Goal: Task Accomplishment & Management: Manage account settings

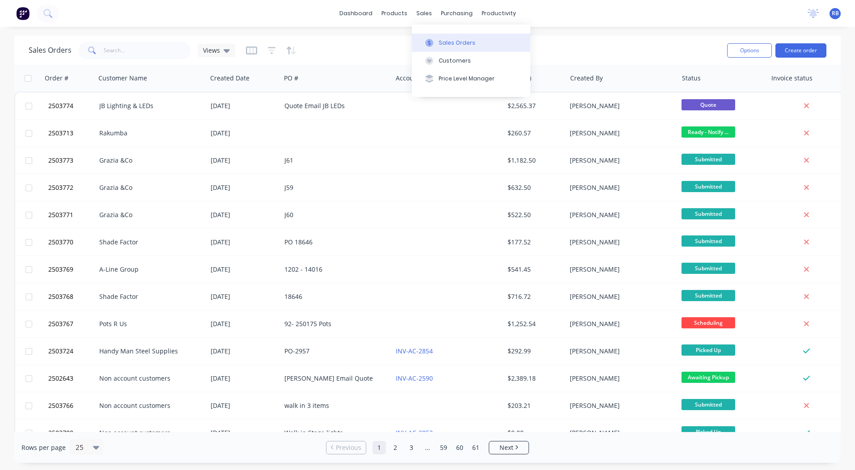
click at [435, 40] on div at bounding box center [428, 43] width 13 height 8
click at [361, 9] on link "dashboard" at bounding box center [356, 13] width 42 height 13
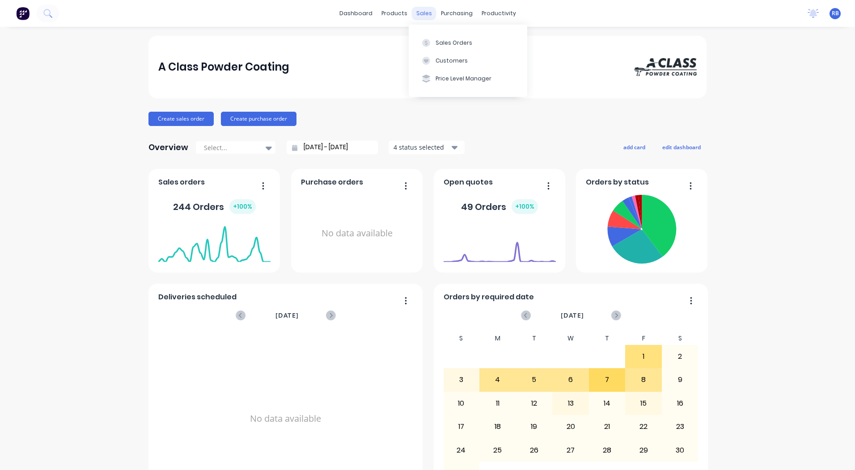
click at [418, 12] on div "sales" at bounding box center [424, 13] width 25 height 13
click at [434, 34] on button "Sales Orders" at bounding box center [467, 43] width 118 height 18
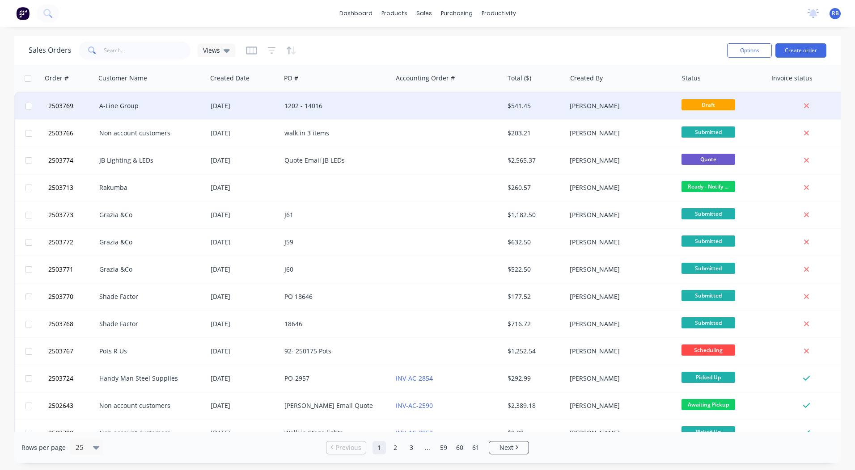
click at [466, 101] on div at bounding box center [447, 106] width 111 height 27
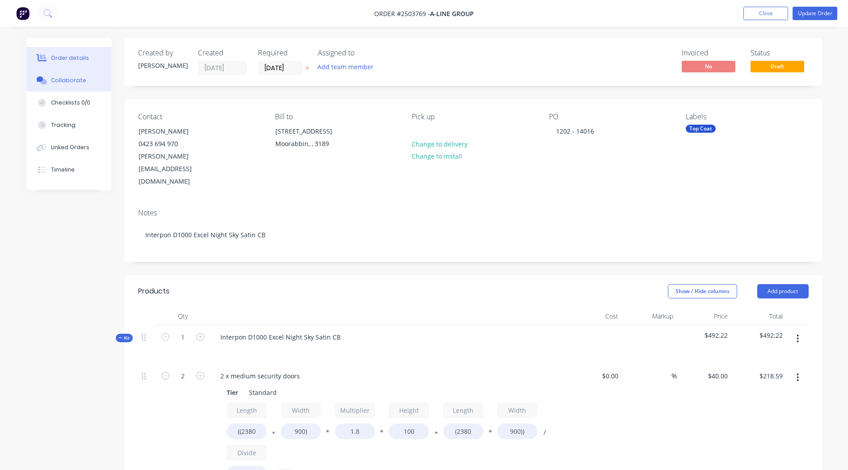
click at [59, 75] on button "Collaborate" at bounding box center [68, 80] width 85 height 22
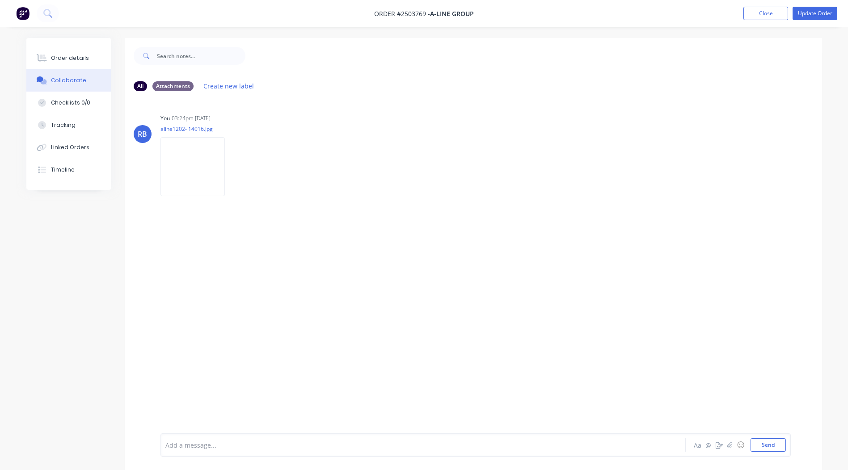
click at [598, 307] on div "RB You 03:24pm [DATE] aline1202- 14016.jpg Labels Download Delete" at bounding box center [473, 265] width 697 height 335
click at [189, 163] on img at bounding box center [192, 166] width 64 height 59
click at [767, 12] on button "Close" at bounding box center [765, 13] width 45 height 13
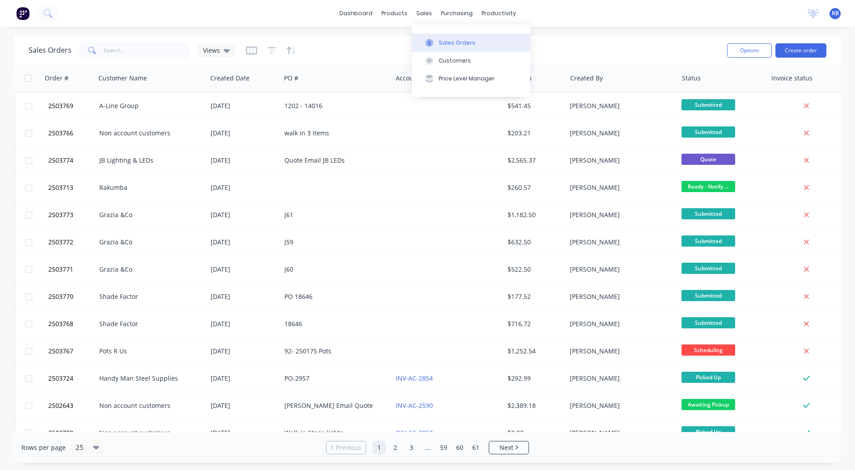
click at [434, 35] on button "Sales Orders" at bounding box center [471, 43] width 118 height 18
click at [357, 17] on link "dashboard" at bounding box center [356, 13] width 42 height 13
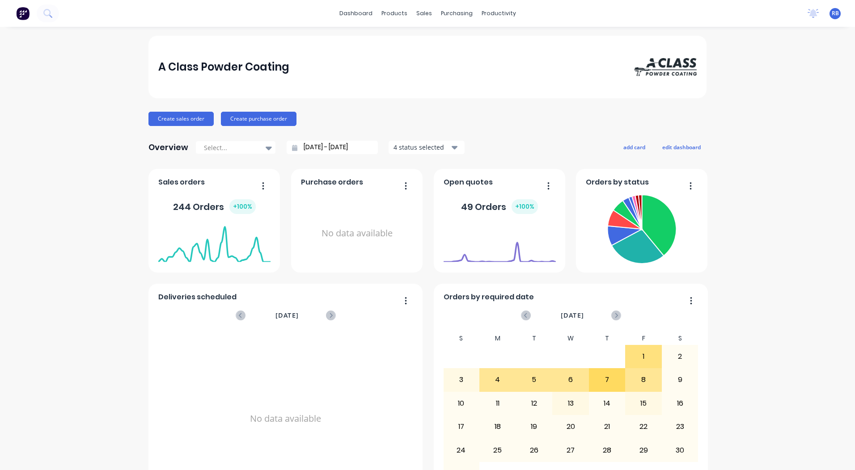
drag, startPoint x: 681, startPoint y: 129, endPoint x: 474, endPoint y: 121, distance: 206.7
drag, startPoint x: 474, startPoint y: 121, endPoint x: 825, endPoint y: 92, distance: 352.0
click at [825, 92] on div "A Class Powder Coating Create sales order Create purchase order Overview Select…" at bounding box center [427, 441] width 855 height 811
click at [438, 41] on div "Sales Orders" at bounding box center [453, 43] width 37 height 8
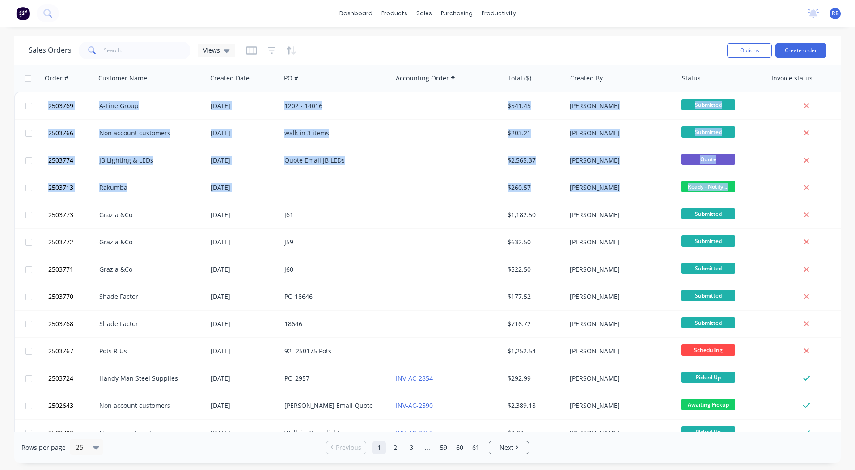
scroll to position [0, 16]
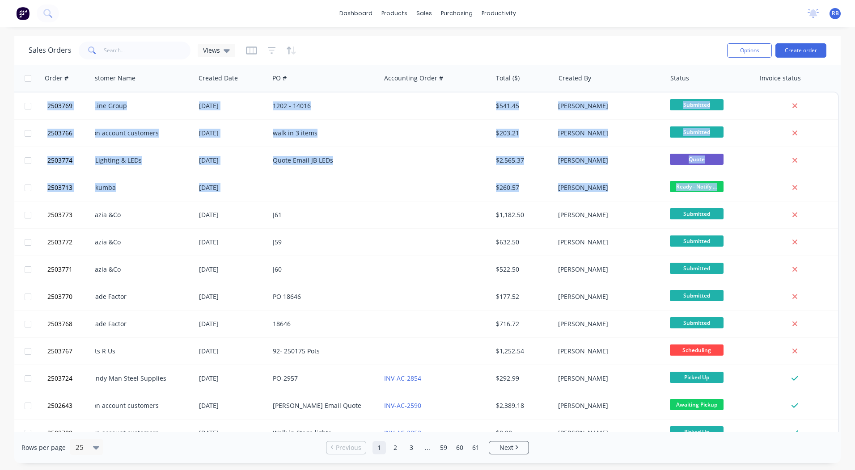
drag, startPoint x: 830, startPoint y: 188, endPoint x: 843, endPoint y: 181, distance: 15.0
click at [843, 181] on div "Sales Orders Views Options Create order Order # Customer Name Created Date PO #…" at bounding box center [427, 249] width 855 height 427
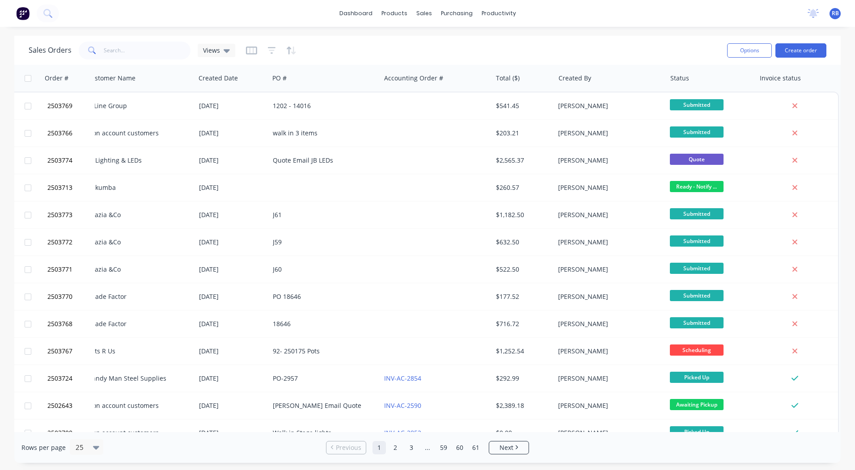
click at [846, 179] on div "Sales Orders Views Options Create order Order # Customer Name Created Date PO #…" at bounding box center [427, 249] width 855 height 427
click at [363, 17] on link "dashboard" at bounding box center [356, 13] width 42 height 13
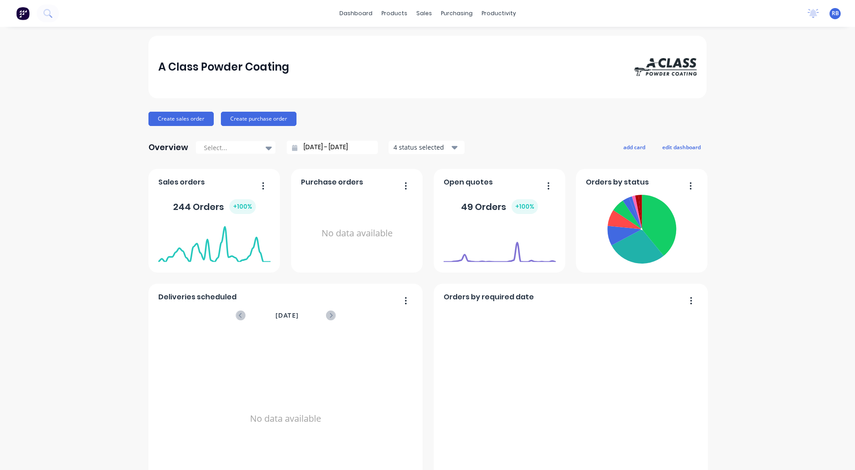
scroll to position [368, 0]
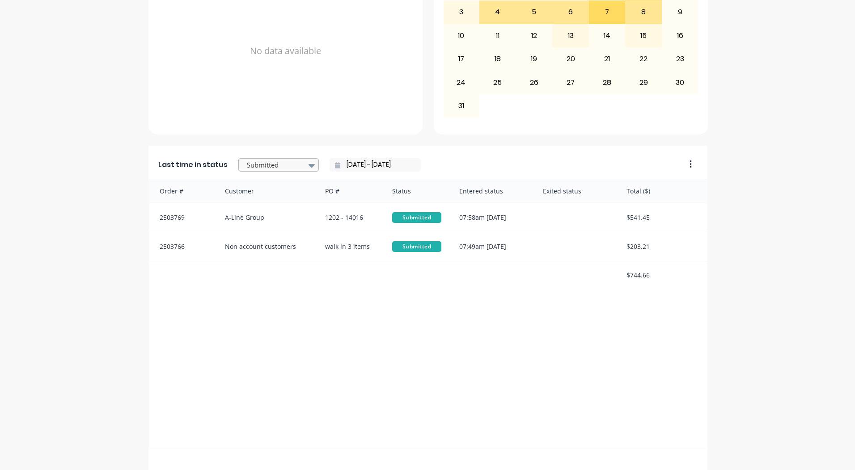
click at [290, 164] on div at bounding box center [274, 165] width 56 height 11
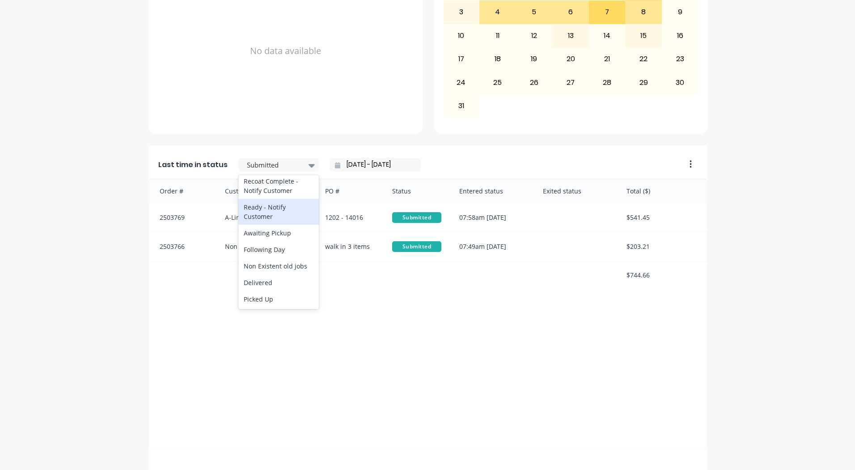
click at [268, 212] on div "Ready - Notify Customer" at bounding box center [278, 212] width 80 height 26
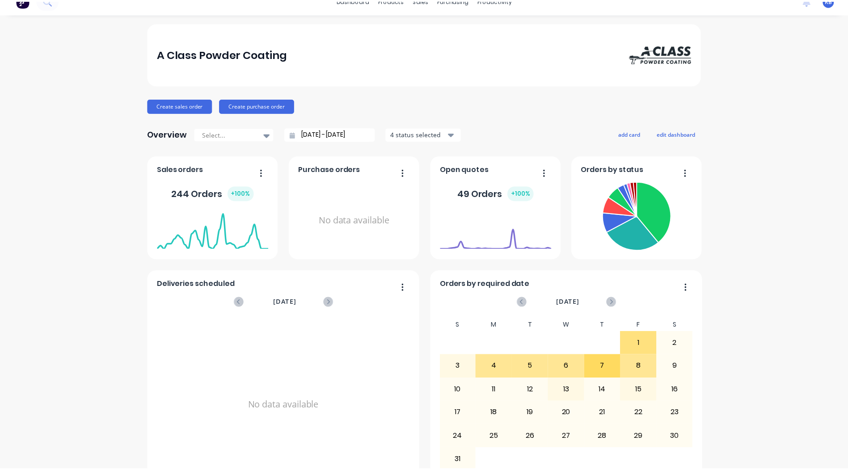
scroll to position [0, 0]
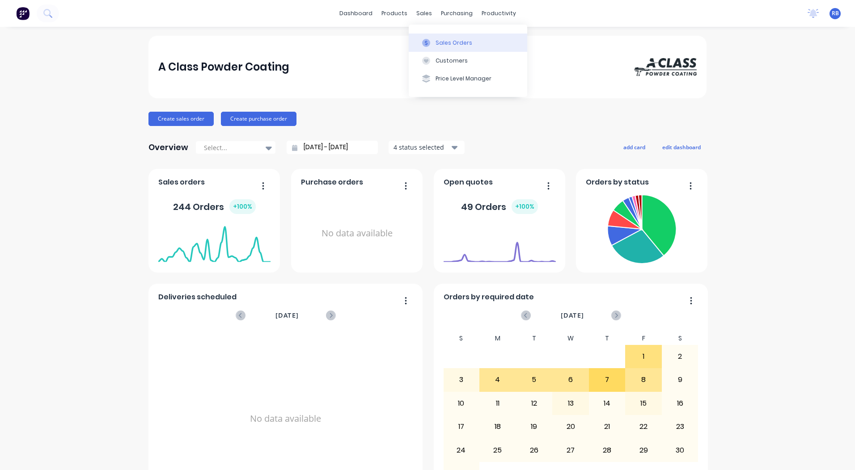
click at [439, 44] on div "Sales Orders" at bounding box center [453, 43] width 37 height 8
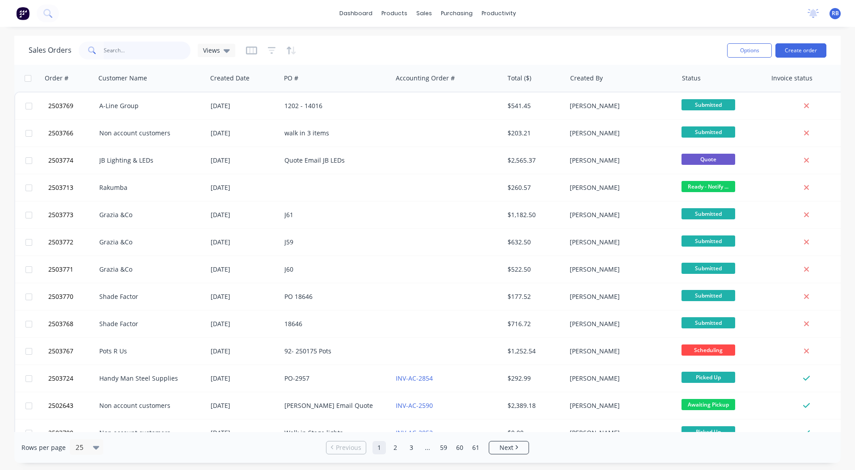
click at [120, 52] on input "text" at bounding box center [147, 51] width 87 height 18
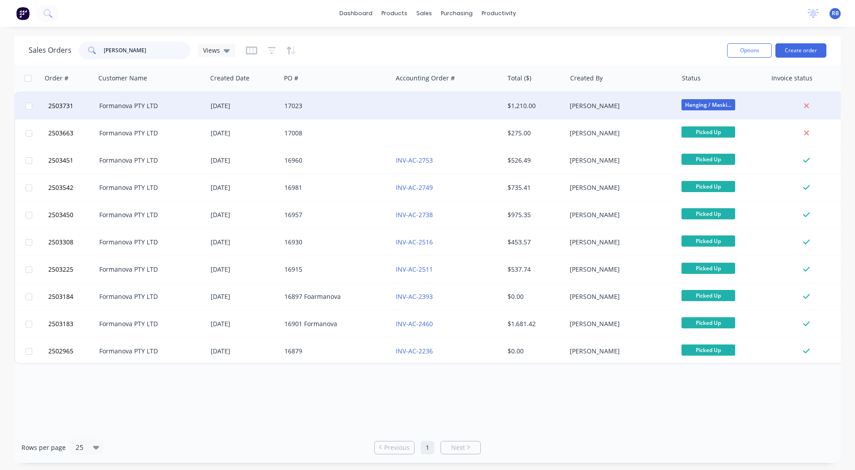
type input "[PERSON_NAME]"
click at [135, 107] on div "Formanova PTY LTD" at bounding box center [148, 105] width 99 height 9
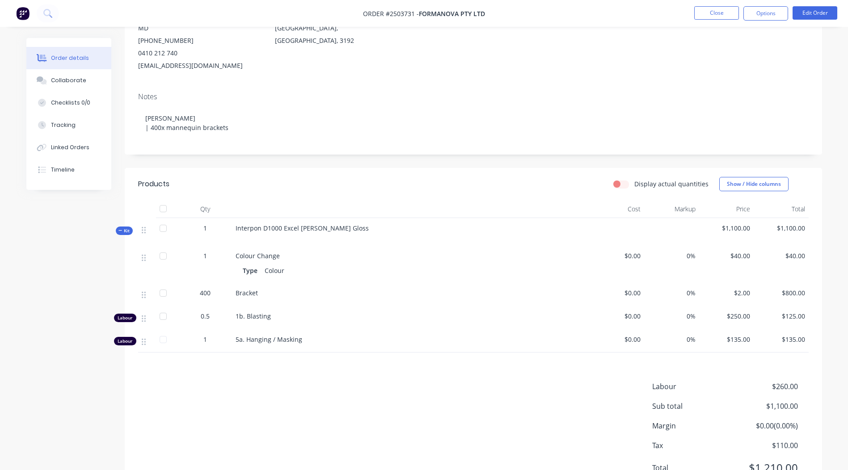
scroll to position [113, 0]
click at [817, 20] on li "Edit Order" at bounding box center [814, 13] width 45 height 14
click at [817, 18] on button "Edit Order" at bounding box center [814, 12] width 45 height 13
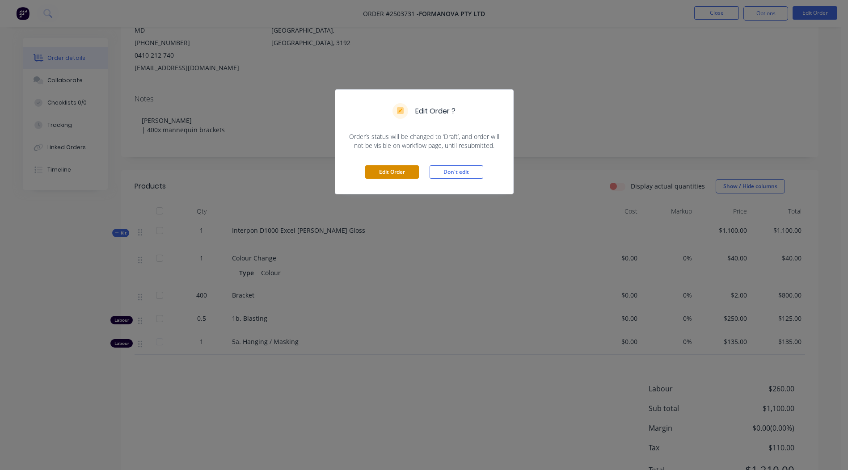
click at [392, 169] on button "Edit Order" at bounding box center [392, 171] width 54 height 13
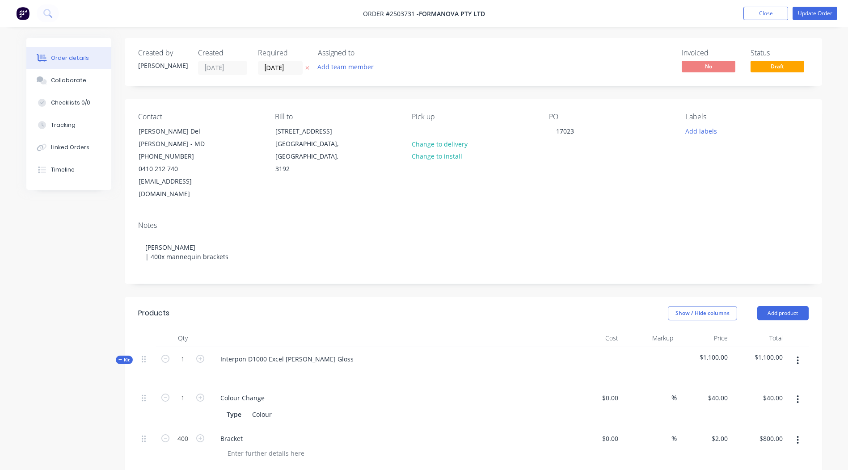
scroll to position [179, 0]
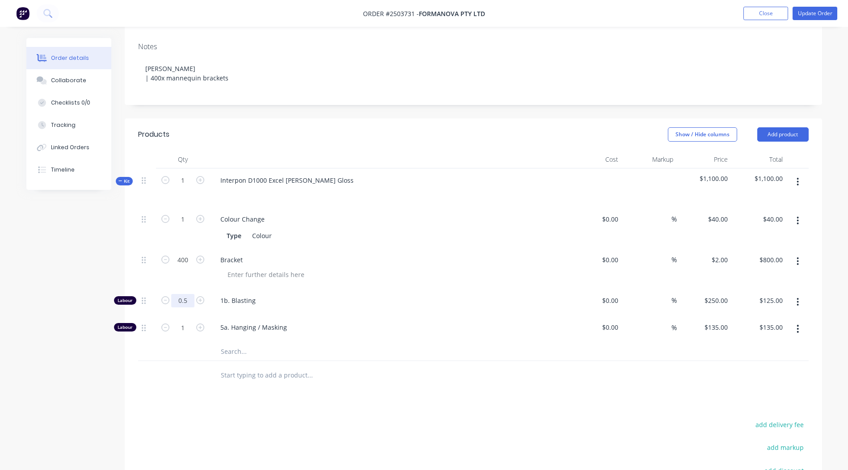
click at [176, 226] on input "0.5" at bounding box center [182, 219] width 23 height 13
type input "1.333"
type input "$333.25"
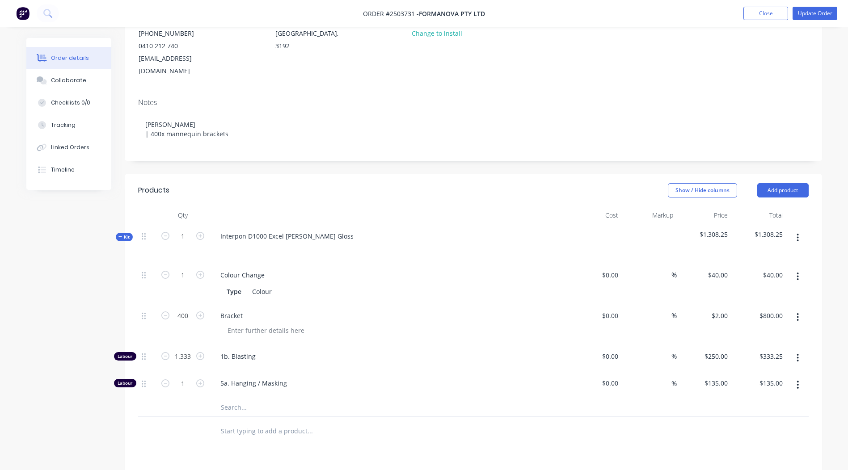
scroll to position [116, 0]
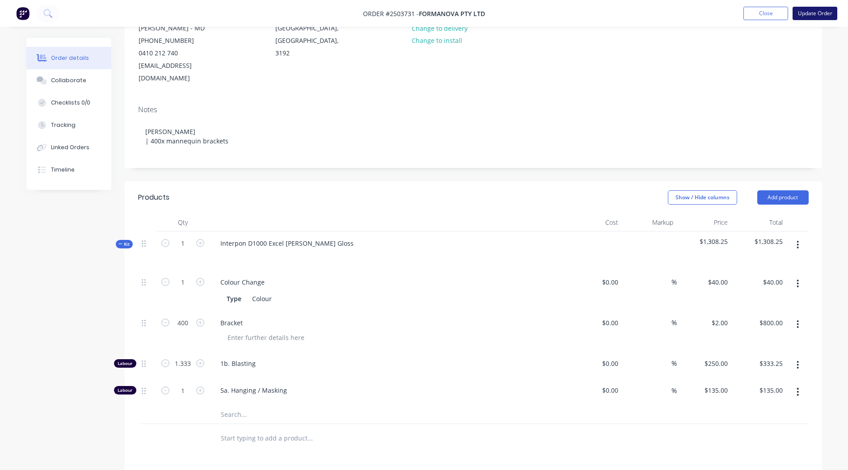
click at [815, 11] on button "Update Order" at bounding box center [814, 13] width 45 height 13
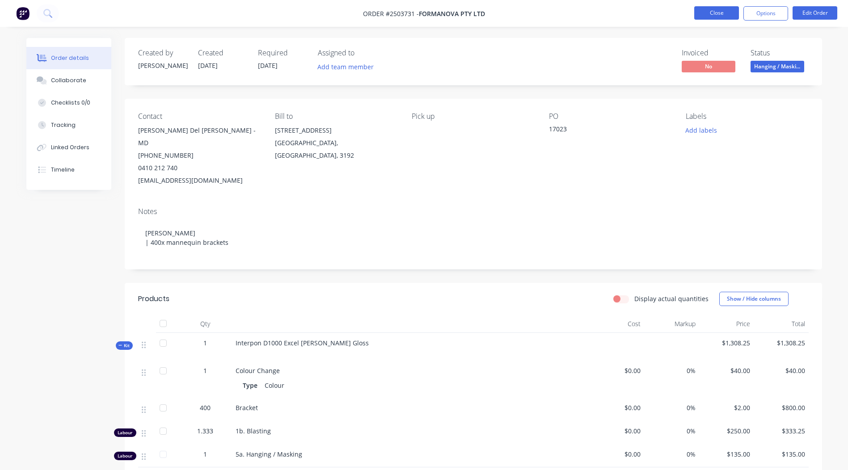
click at [724, 9] on button "Close" at bounding box center [716, 12] width 45 height 13
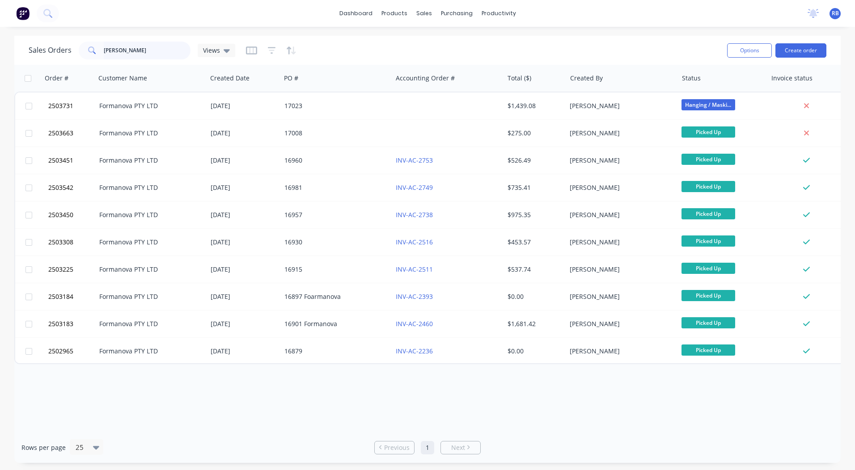
click at [0, 70] on html "dashboard products sales purchasing productivity dashboard products Product Cat…" at bounding box center [427, 235] width 855 height 470
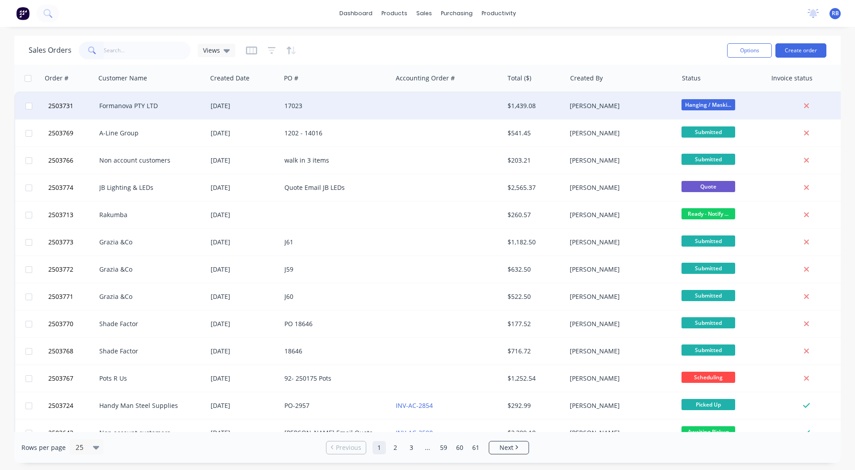
click at [496, 105] on div at bounding box center [447, 106] width 111 height 27
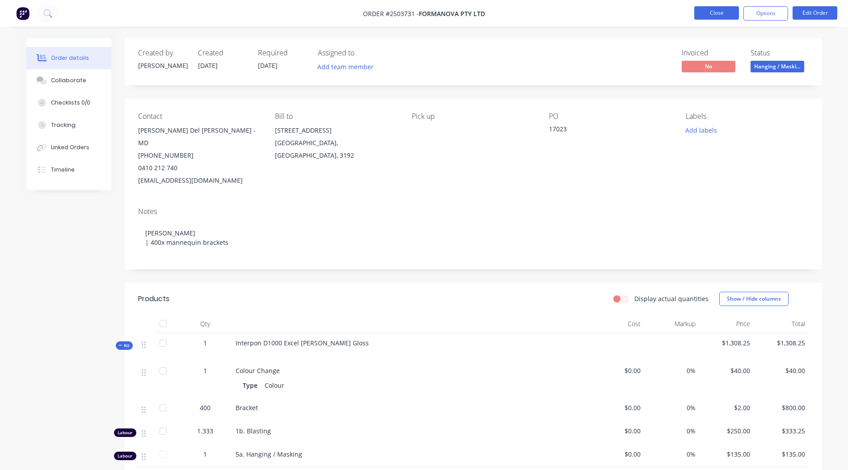
click at [711, 17] on button "Close" at bounding box center [716, 12] width 45 height 13
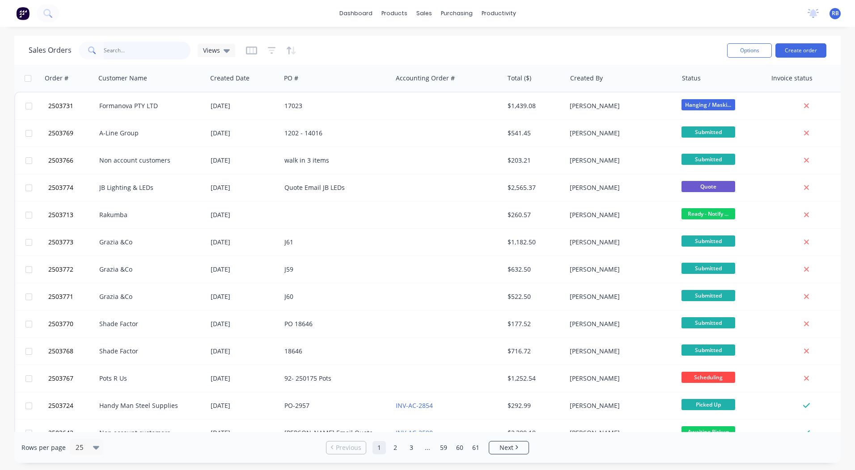
click at [113, 53] on input "text" at bounding box center [147, 51] width 87 height 18
type input "2503766"
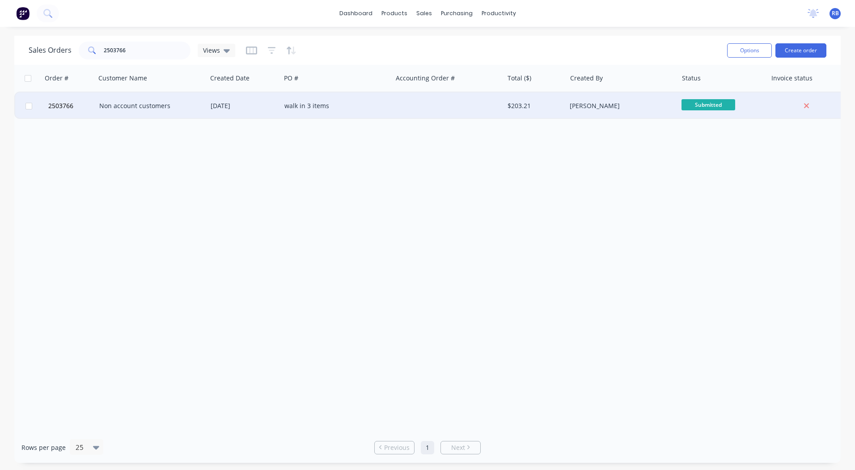
click at [118, 101] on div "Non account customers" at bounding box center [148, 105] width 99 height 9
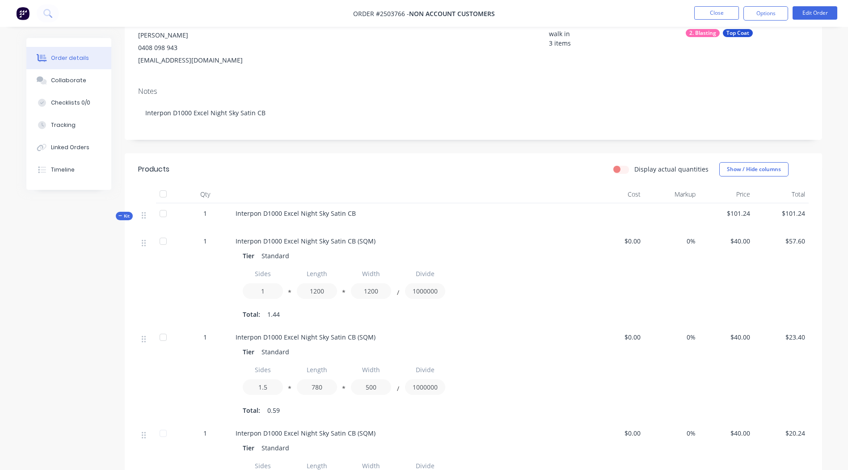
scroll to position [179, 0]
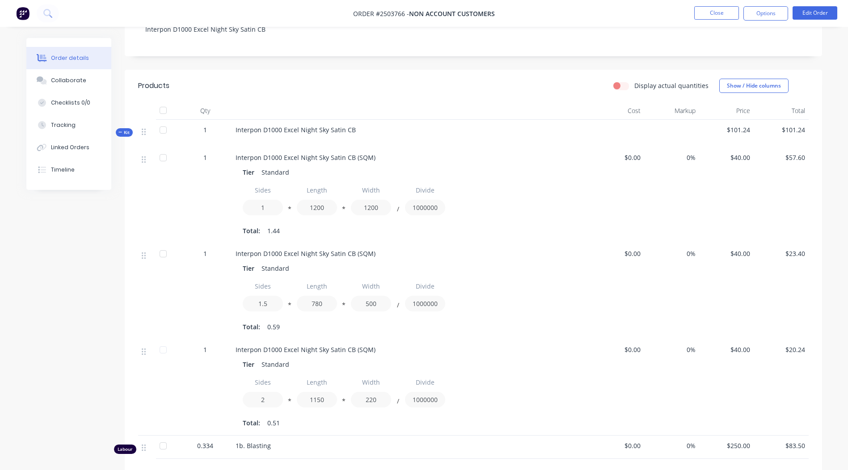
click at [292, 347] on span "Interpon D1000 Excel Night Sky Satin CB (SQM)" at bounding box center [306, 349] width 140 height 8
click at [809, 9] on button "Edit Order" at bounding box center [814, 12] width 45 height 13
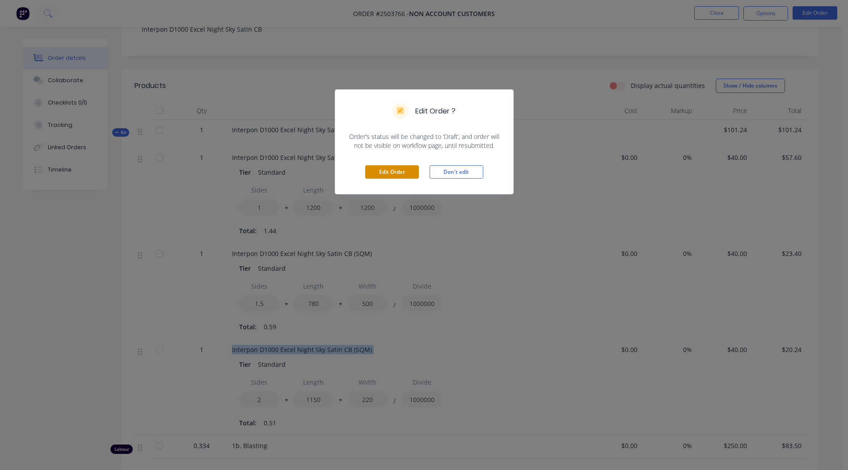
click at [399, 169] on button "Edit Order" at bounding box center [392, 171] width 54 height 13
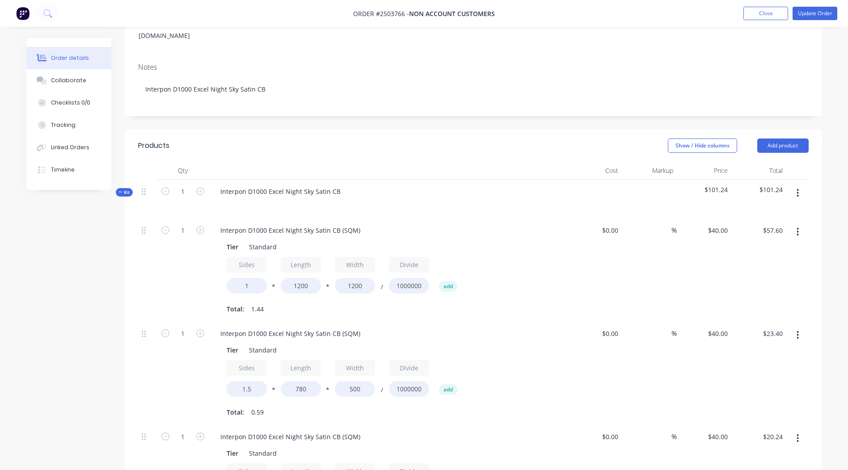
scroll to position [134, 0]
click at [286, 223] on div "Interpon D1000 Excel Night Sky Satin CB (SQM)" at bounding box center [290, 229] width 154 height 13
click at [285, 223] on div "Interpon D1000 Excel Night Sky Satin CB (SQM)" at bounding box center [290, 229] width 154 height 13
click at [287, 223] on div "Interpon D1000 Excel Night Sky Satin CB (SQM)" at bounding box center [290, 229] width 154 height 13
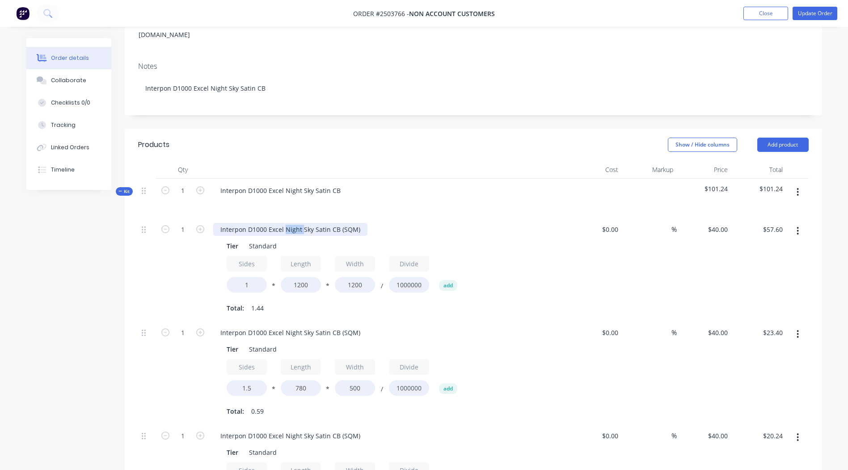
click at [287, 223] on div "Interpon D1000 Excel Night Sky Satin CB (SQM)" at bounding box center [290, 229] width 154 height 13
click at [283, 326] on div "Interpon D1000 Excel Night Sky Satin CB (SQM)" at bounding box center [290, 332] width 154 height 13
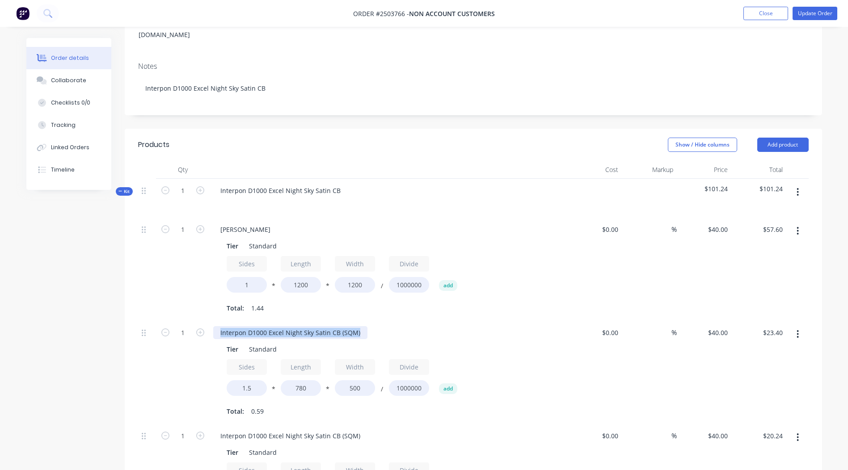
click at [283, 326] on div "Interpon D1000 Excel Night Sky Satin CB (SQM)" at bounding box center [290, 332] width 154 height 13
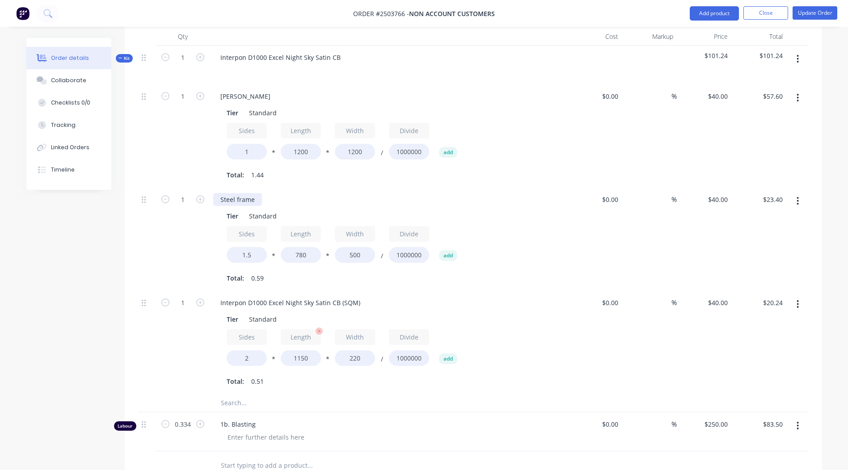
scroll to position [268, 0]
click at [284, 295] on div "Interpon D1000 Excel Night Sky Satin CB (SQM)" at bounding box center [290, 301] width 154 height 13
click at [283, 295] on div "Interpon D1000 Excel Night Sky Satin CB (SQM)" at bounding box center [290, 301] width 154 height 13
click at [504, 312] on div "Tier Standard" at bounding box center [386, 318] width 327 height 13
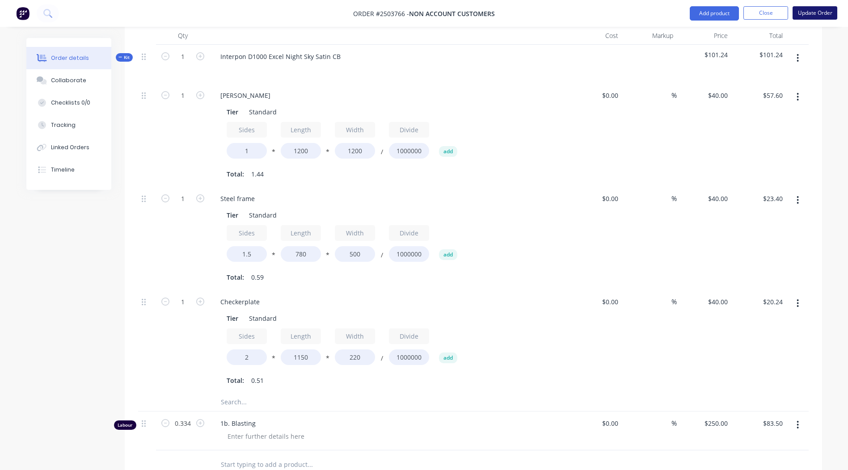
click at [813, 8] on button "Update Order" at bounding box center [814, 12] width 45 height 13
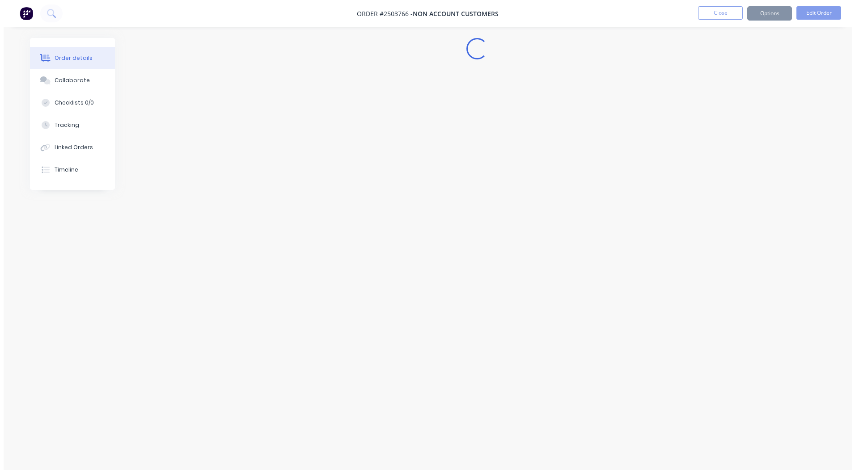
scroll to position [0, 0]
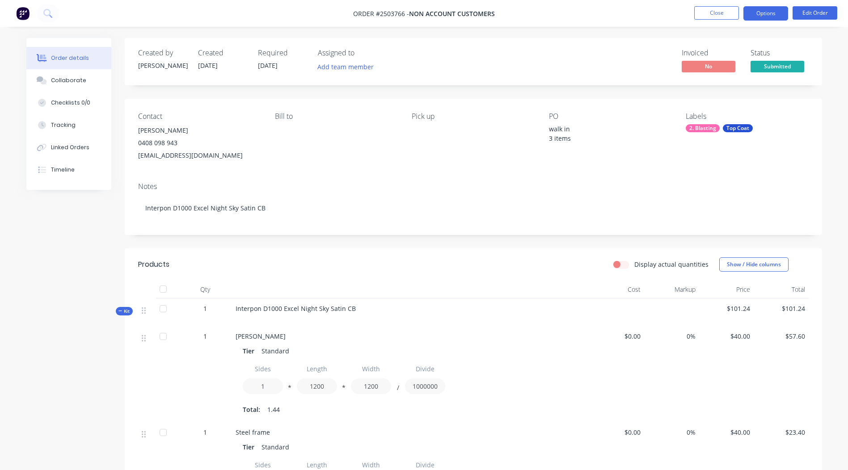
click at [767, 13] on button "Options" at bounding box center [765, 13] width 45 height 14
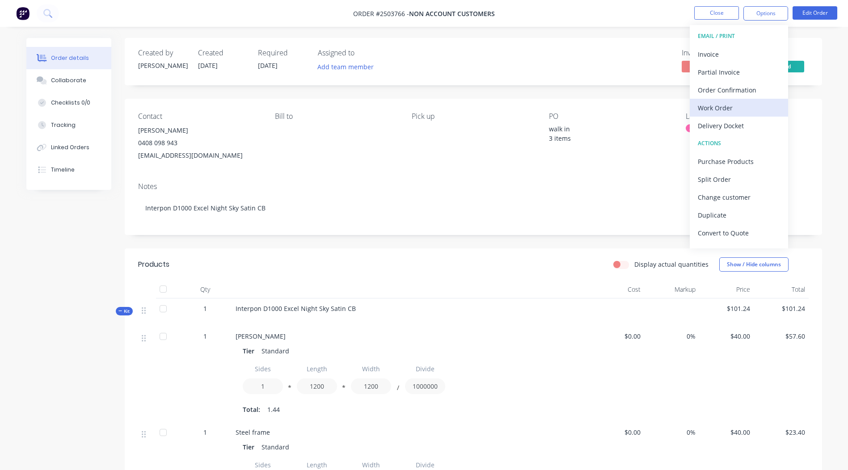
click at [714, 105] on div "Work Order" at bounding box center [739, 107] width 82 height 13
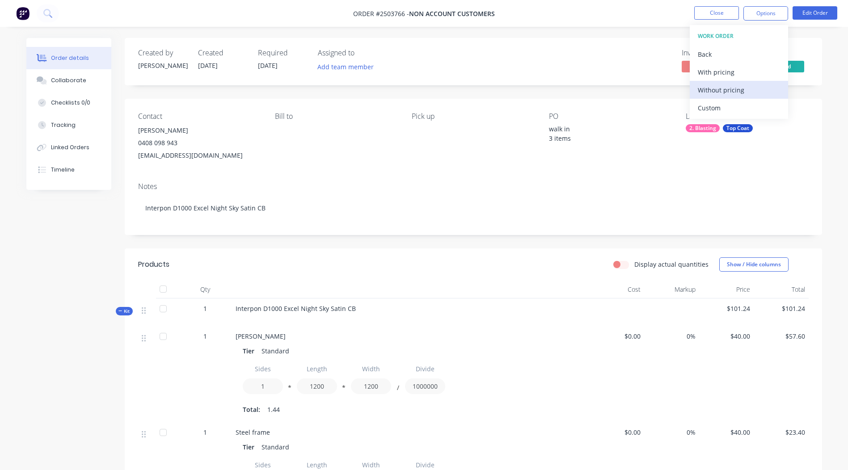
click at [715, 91] on div "Without pricing" at bounding box center [739, 90] width 82 height 13
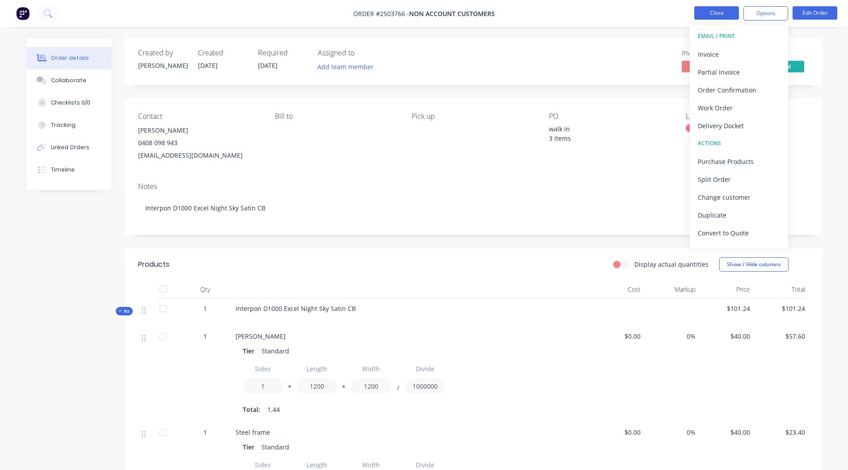
click at [721, 10] on button "Close" at bounding box center [716, 12] width 45 height 13
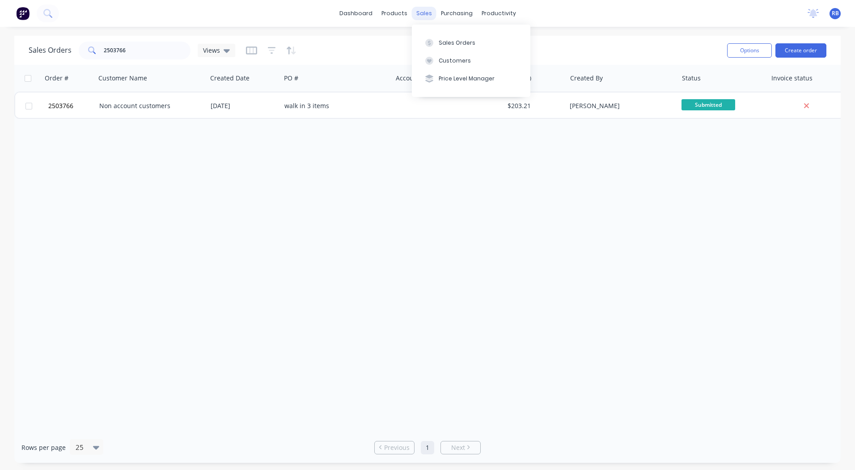
click at [423, 13] on div "sales" at bounding box center [424, 13] width 25 height 13
click at [453, 43] on div "Sales Orders" at bounding box center [456, 43] width 37 height 8
click at [148, 50] on input "2503766" at bounding box center [147, 51] width 87 height 18
